Goal: Find specific page/section: Find specific page/section

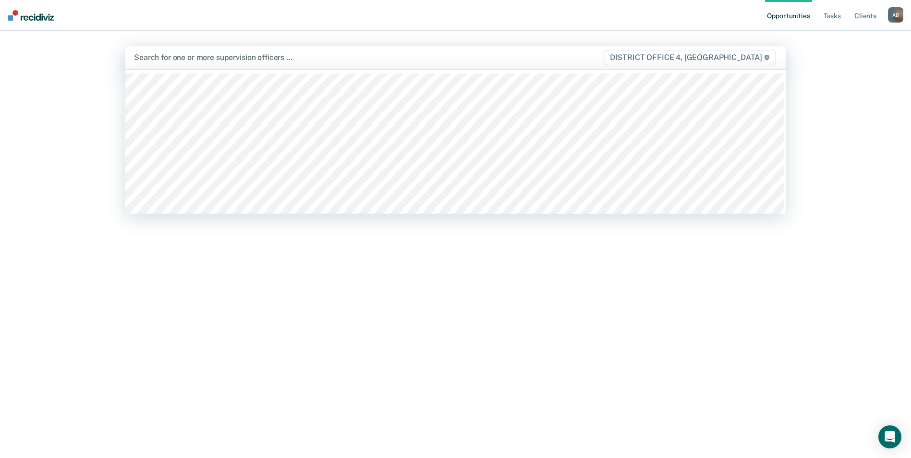
drag, startPoint x: 240, startPoint y: 67, endPoint x: 243, endPoint y: 60, distance: 7.8
click at [241, 66] on div "Search for one or more supervision officers … DISTRICT OFFICE 4, [GEOGRAPHIC_DA…" at bounding box center [455, 57] width 660 height 23
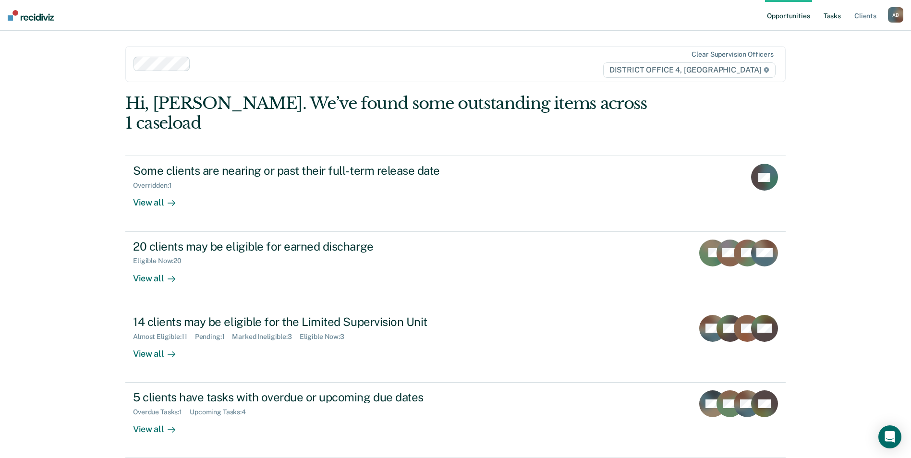
click at [830, 15] on link "Tasks" at bounding box center [832, 15] width 21 height 31
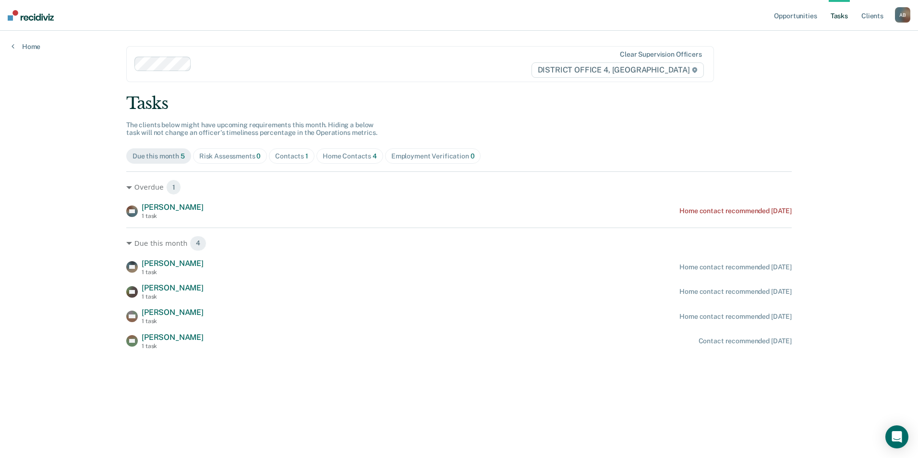
click at [297, 158] on div "Contacts 1" at bounding box center [291, 156] width 33 height 8
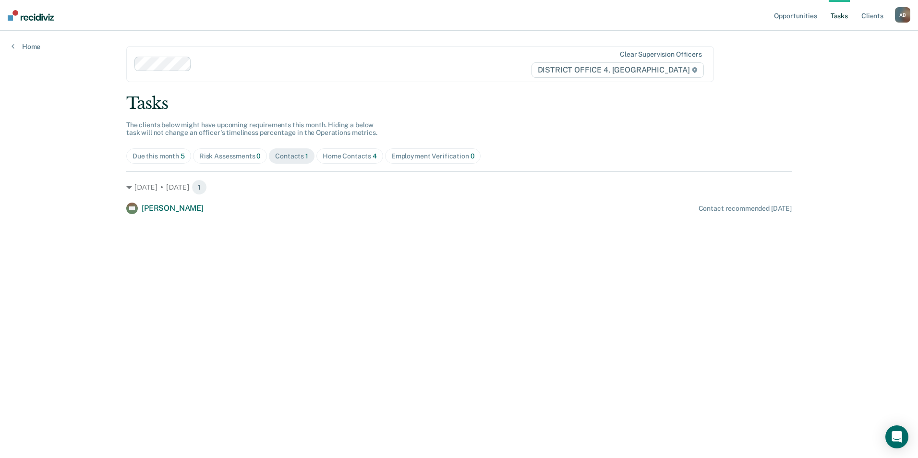
click at [345, 157] on div "Home Contacts 4" at bounding box center [350, 156] width 54 height 8
